Goal: Information Seeking & Learning: Obtain resource

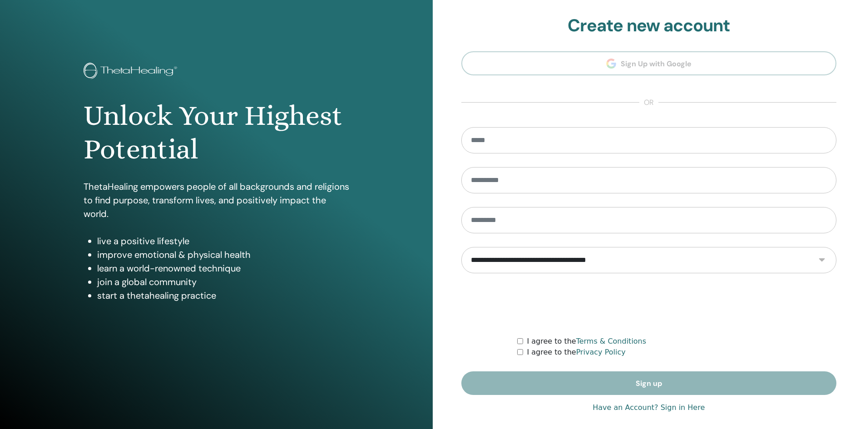
click at [649, 409] on link "Have an Account? Sign in Here" at bounding box center [649, 407] width 112 height 11
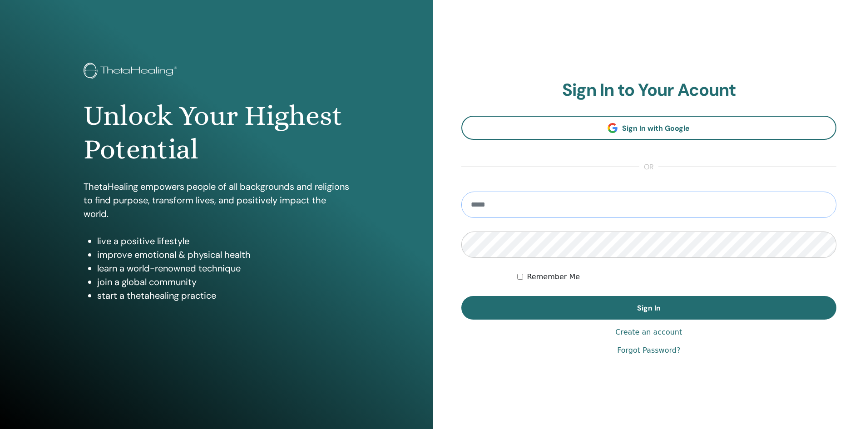
click at [616, 208] on input "email" at bounding box center [650, 205] width 376 height 26
type input "**********"
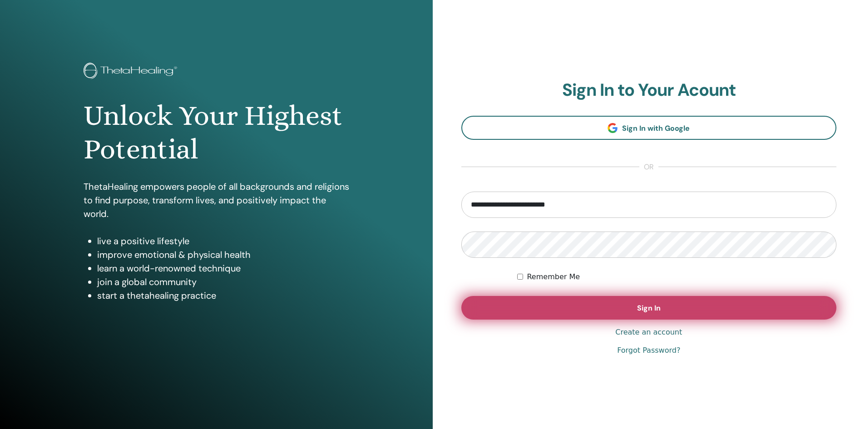
click at [653, 312] on span "Sign In" at bounding box center [649, 308] width 24 height 10
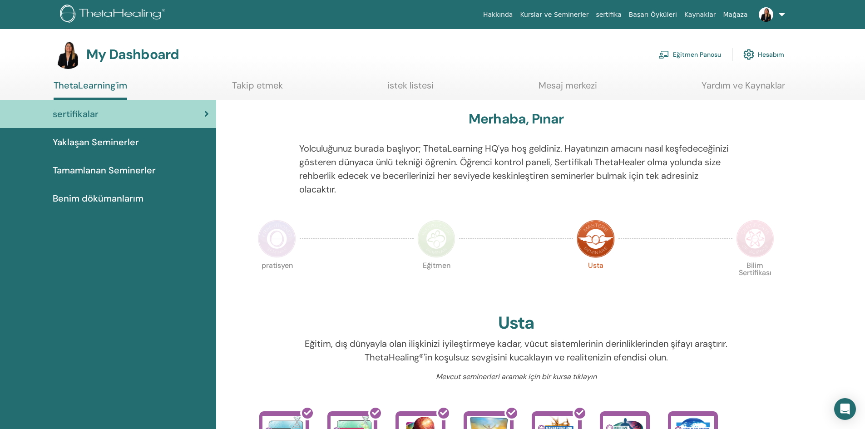
click at [707, 53] on link "Eğitmen Panosu" at bounding box center [690, 55] width 63 height 20
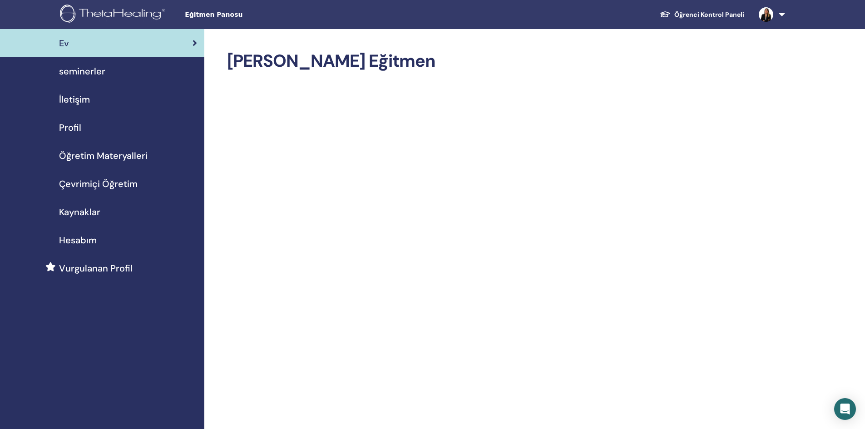
click at [89, 72] on span "seminerler" at bounding box center [82, 72] width 46 height 14
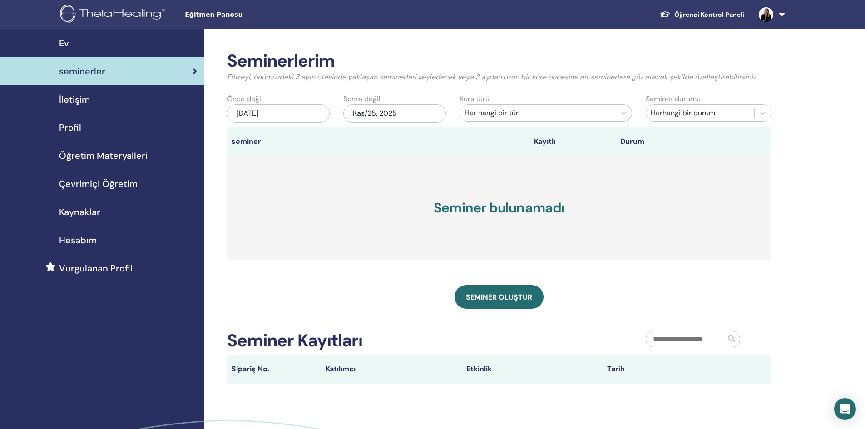
click at [85, 155] on span "Öğretim Materyalleri" at bounding box center [103, 156] width 89 height 14
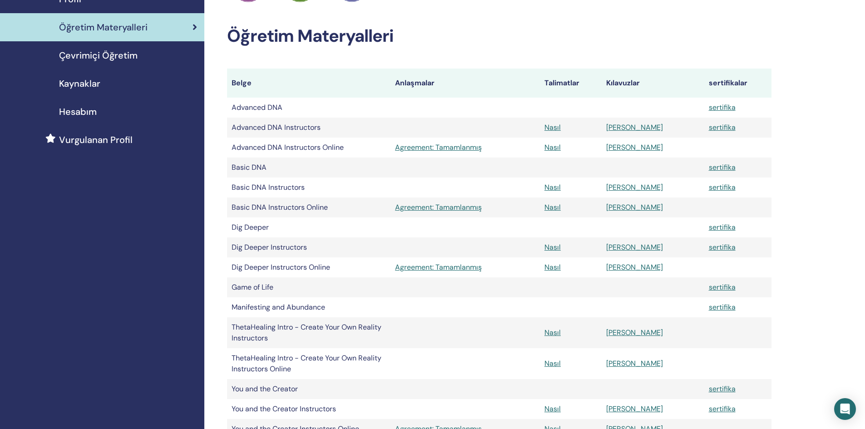
scroll to position [136, 0]
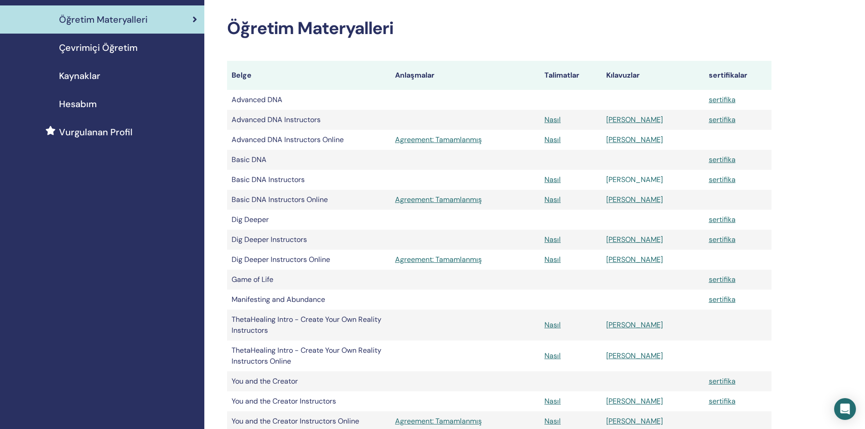
click at [650, 182] on link "Manuel" at bounding box center [634, 180] width 57 height 10
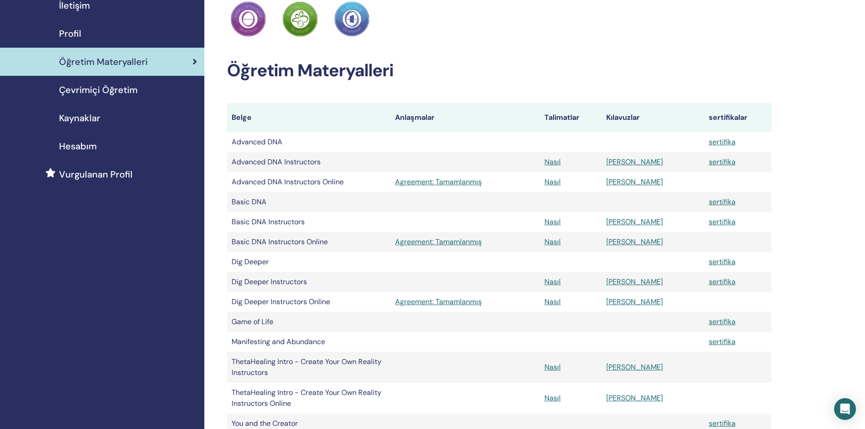
scroll to position [45, 0]
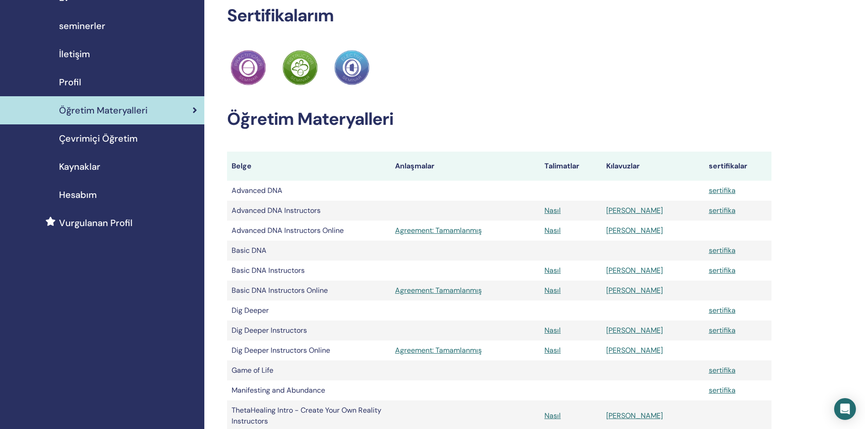
click at [73, 169] on span "Kaynaklar" at bounding box center [79, 167] width 41 height 14
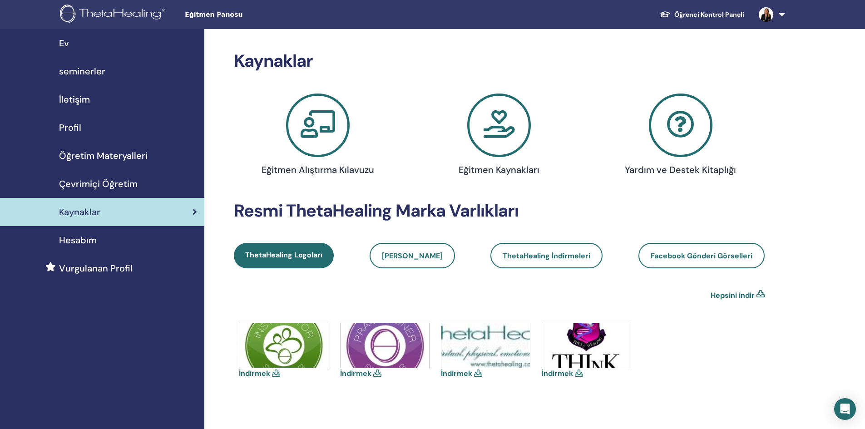
click at [495, 125] on icon at bounding box center [499, 126] width 64 height 64
